Goal: Browse casually: Explore the website without a specific task or goal

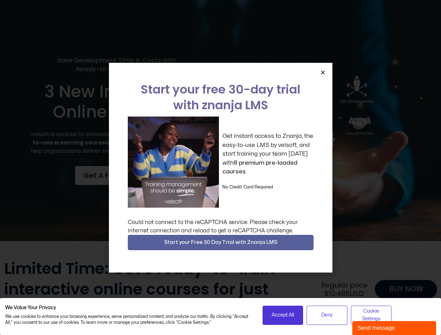
click at [220, 168] on div "Get instant access to Znanja, the easy-to-use LMS by velsoft, and start trainin…" at bounding box center [221, 162] width 186 height 91
click at [323, 72] on icon "Close" at bounding box center [322, 72] width 5 height 5
click at [221, 243] on div at bounding box center [220, 249] width 433 height 17
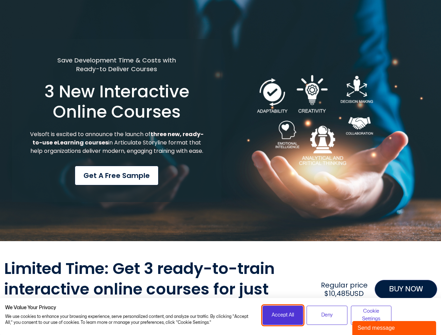
click at [283, 315] on span "Accept All" at bounding box center [283, 315] width 22 height 8
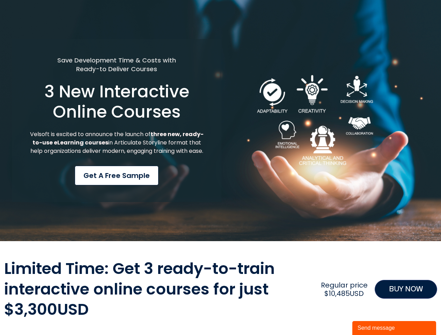
click at [327, 315] on div "Limited Time: Get 3 ready-to-train interactive online courses for just $3,300US…" at bounding box center [220, 289] width 433 height 61
click at [371, 315] on div "Limited Time: Get 3 ready-to-train interactive online courses for just $3,300US…" at bounding box center [220, 289] width 433 height 61
click at [394, 328] on div "Send message" at bounding box center [394, 328] width 73 height 8
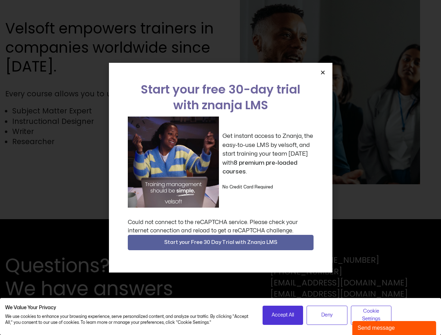
click at [220, 168] on div "Get instant access to Znanja, the easy-to-use LMS by velsoft, and start trainin…" at bounding box center [221, 162] width 186 height 91
click at [323, 72] on icon "Close" at bounding box center [322, 72] width 5 height 5
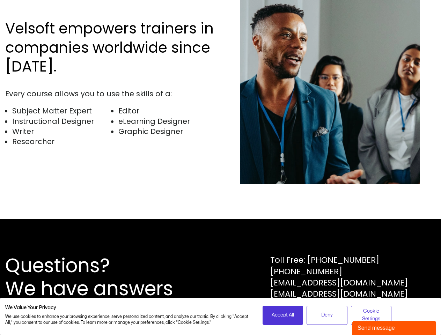
click at [221, 243] on div "Questions? We have answers Toll Free: [PHONE_NUMBER] [PHONE_NUMBER] [EMAIL_ADDR…" at bounding box center [220, 277] width 441 height 116
click at [283, 315] on span "Accept All" at bounding box center [283, 315] width 22 height 8
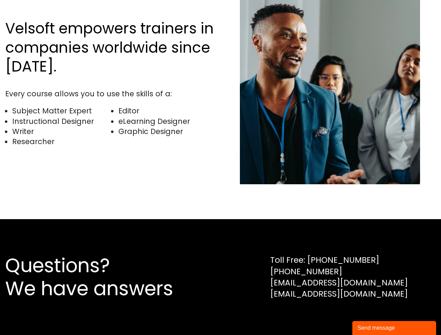
click at [327, 315] on div "Questions? We have answers Toll Free: 1-800-730-7115 1-902-755-1884 sales@velso…" at bounding box center [220, 277] width 441 height 116
click at [371, 315] on div "Questions? We have answers Toll Free: 1-800-730-7115 1-902-755-1884 sales@velso…" at bounding box center [220, 277] width 441 height 116
click at [394, 328] on div "Send message" at bounding box center [394, 328] width 73 height 8
